Goal: Transaction & Acquisition: Subscribe to service/newsletter

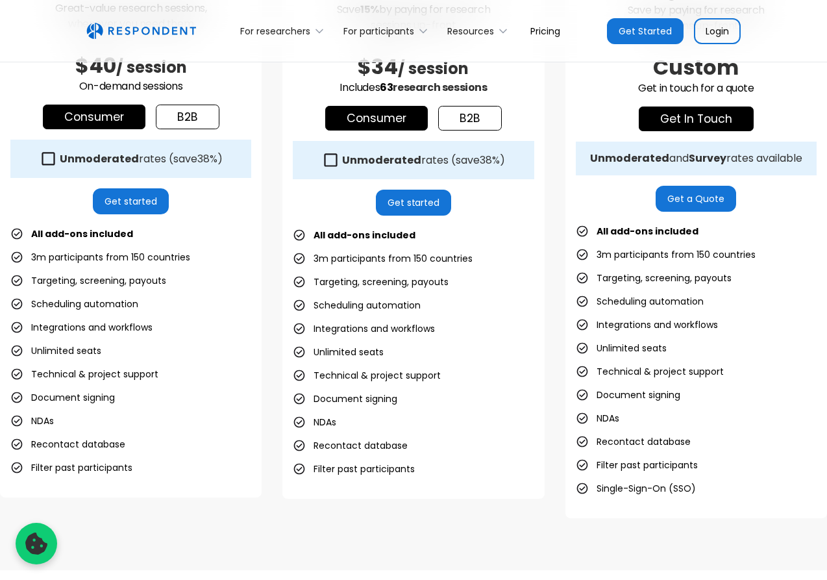
scroll to position [515, 0]
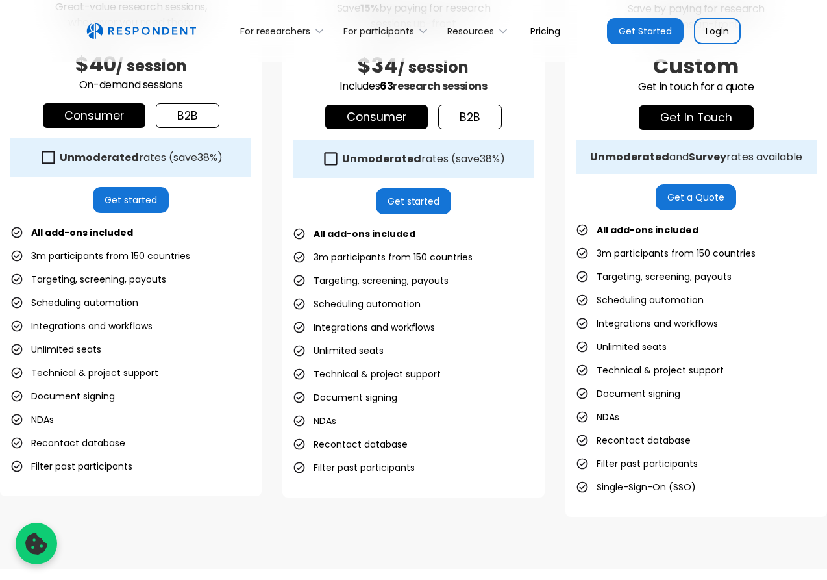
click at [173, 162] on div "Unmoderated rates (save 38% )" at bounding box center [141, 157] width 163 height 13
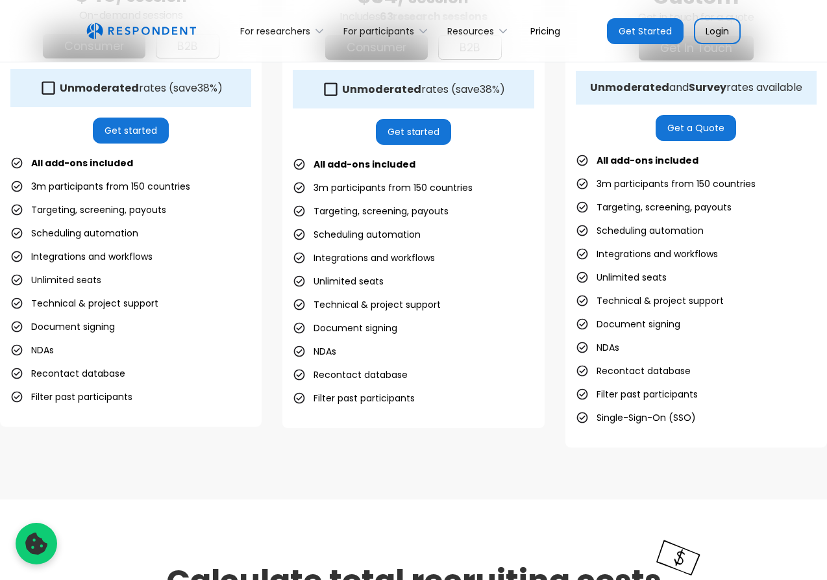
scroll to position [376, 0]
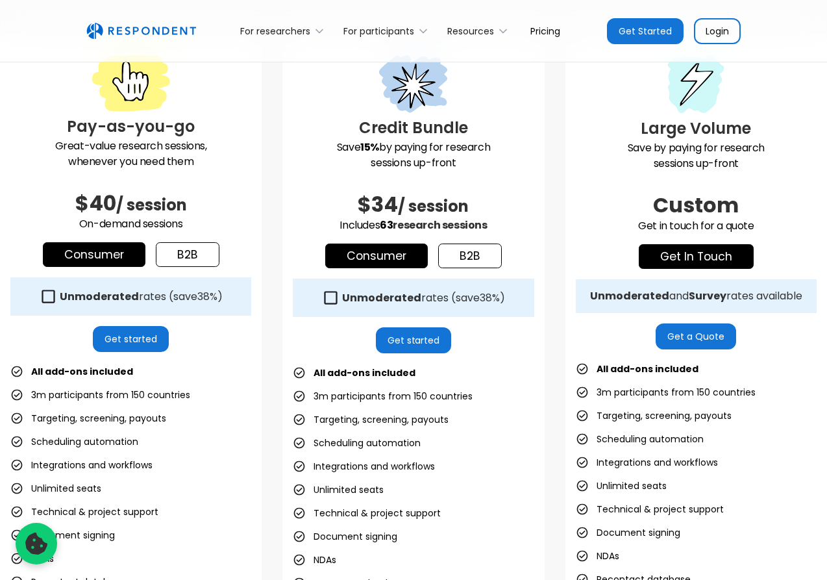
click at [119, 334] on link "Get started" at bounding box center [131, 339] width 76 height 26
click at [203, 258] on link "b2b" at bounding box center [188, 254] width 64 height 25
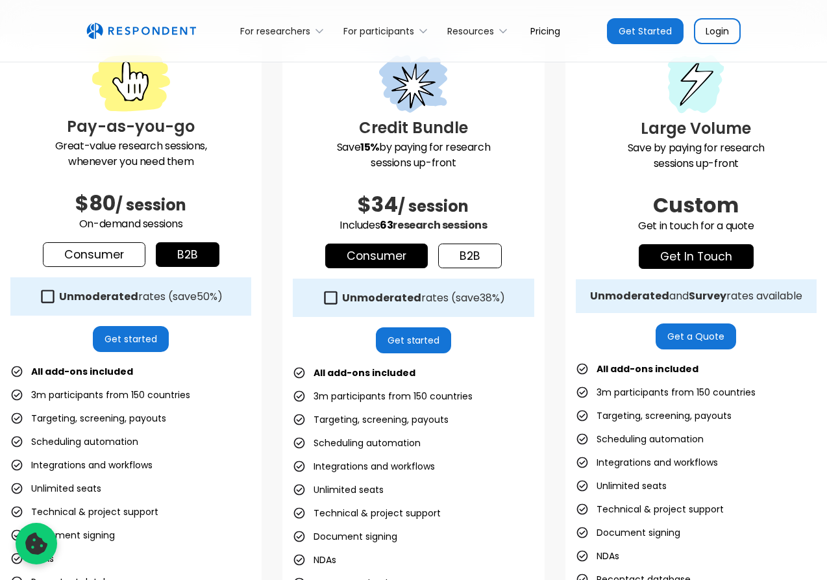
click at [112, 257] on link "Consumer" at bounding box center [94, 254] width 103 height 25
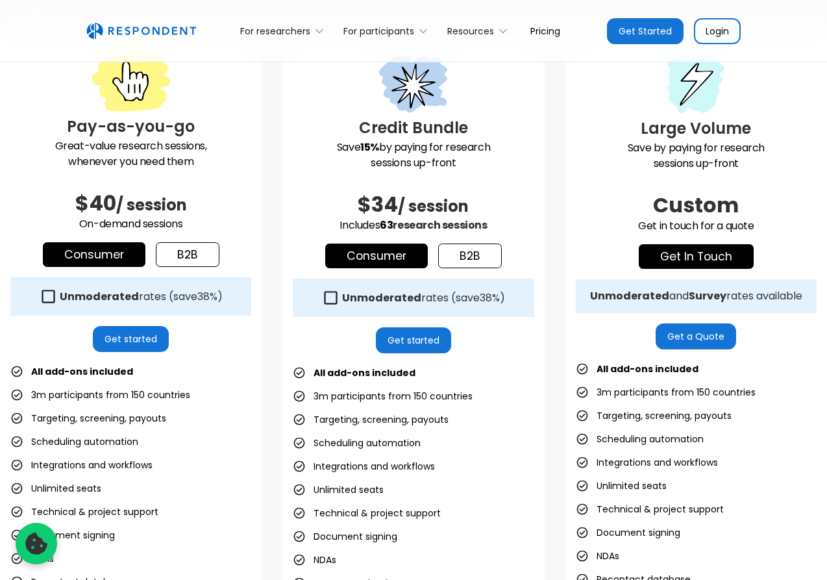
click at [190, 256] on link "b2b" at bounding box center [188, 254] width 64 height 25
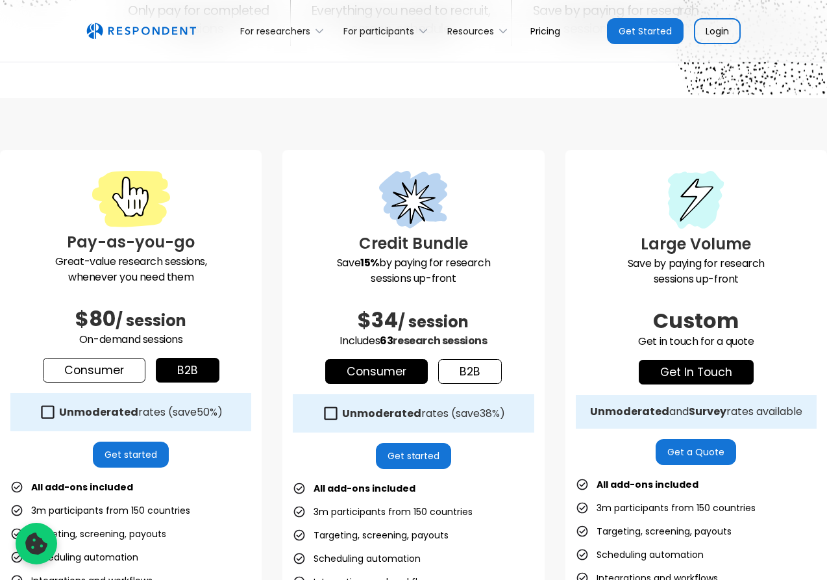
scroll to position [112, 0]
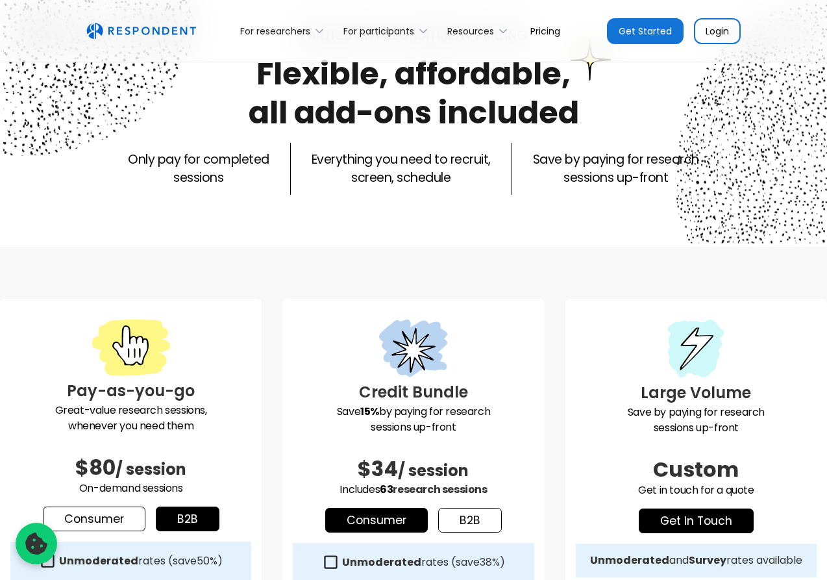
click at [92, 525] on link "Consumer" at bounding box center [94, 518] width 103 height 25
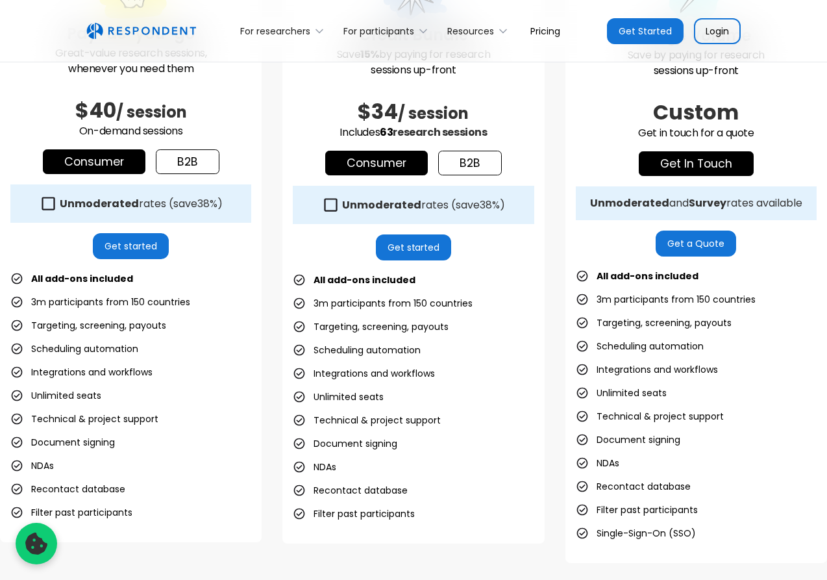
scroll to position [290, 0]
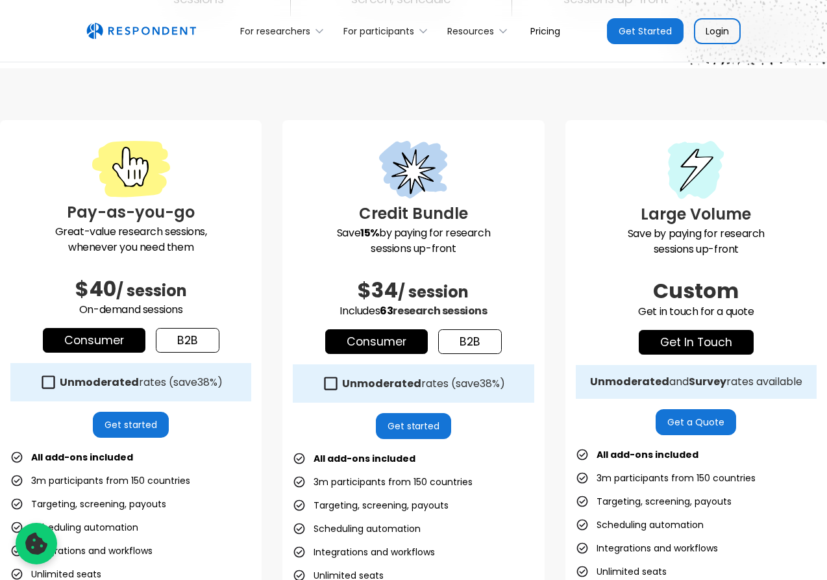
click at [153, 425] on link "Get started" at bounding box center [131, 425] width 76 height 26
